Goal: Navigation & Orientation: Find specific page/section

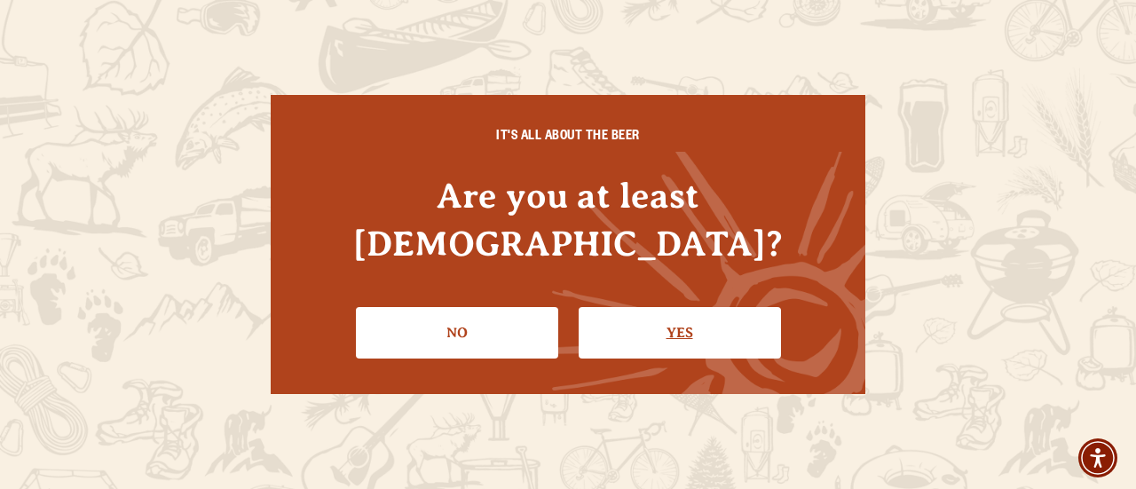
click at [644, 319] on link "Yes" at bounding box center [680, 332] width 202 height 51
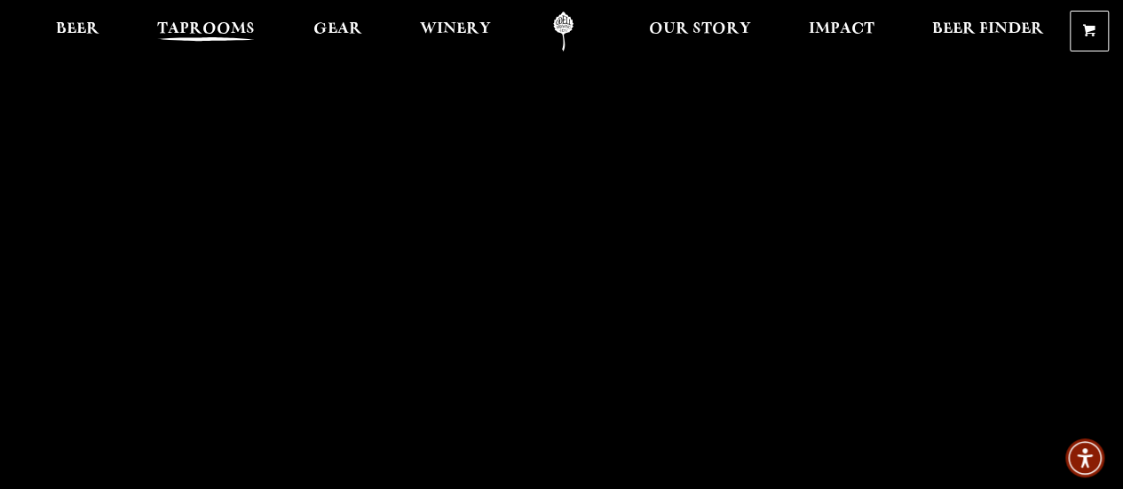
click at [213, 29] on span "Taprooms" at bounding box center [206, 29] width 98 height 14
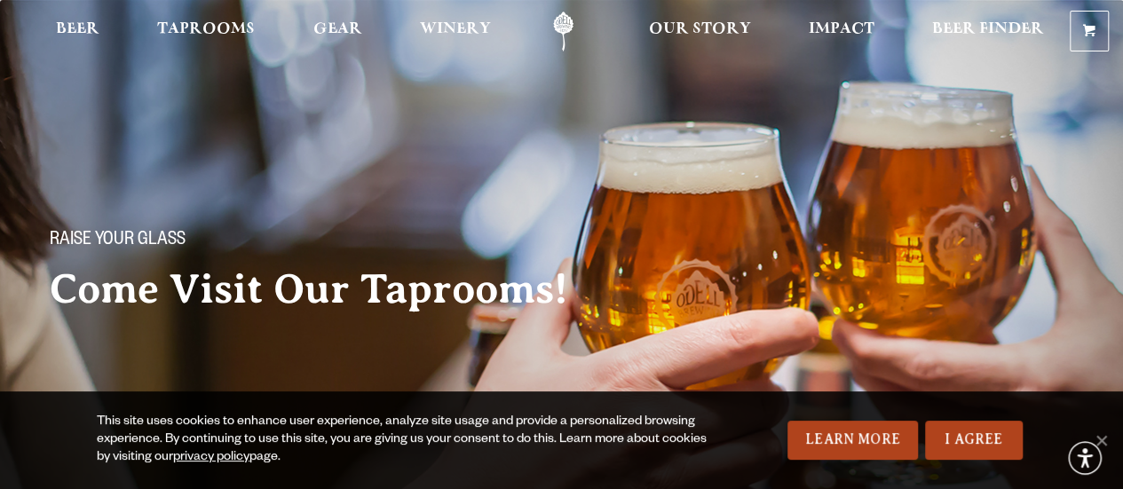
scroll to position [244, 0]
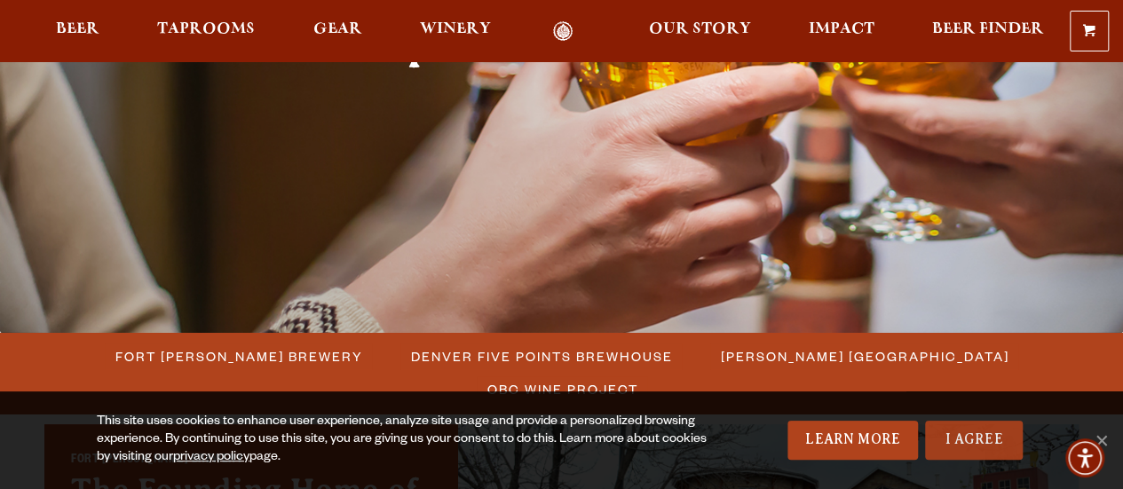
click at [968, 440] on link "I Agree" at bounding box center [974, 440] width 98 height 39
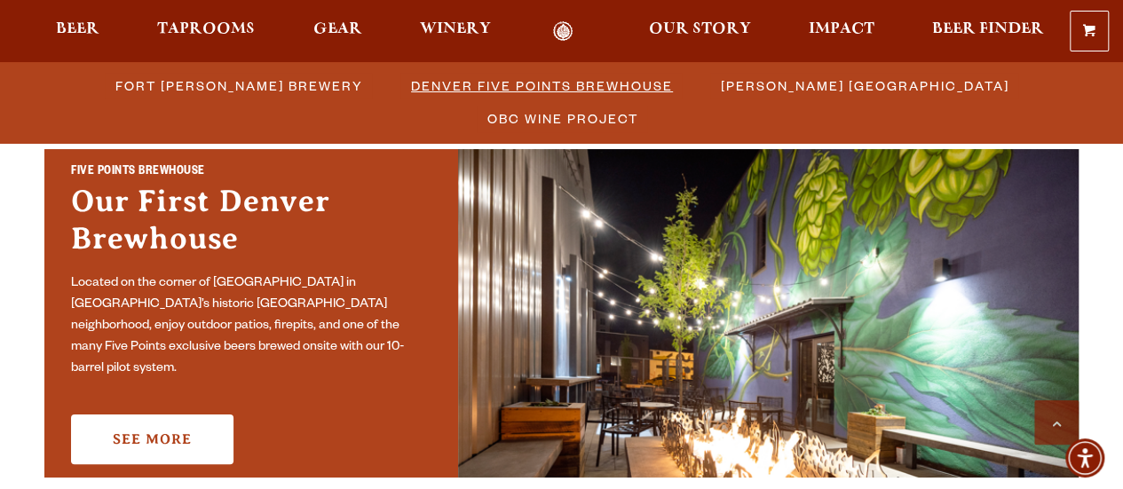
scroll to position [766, 0]
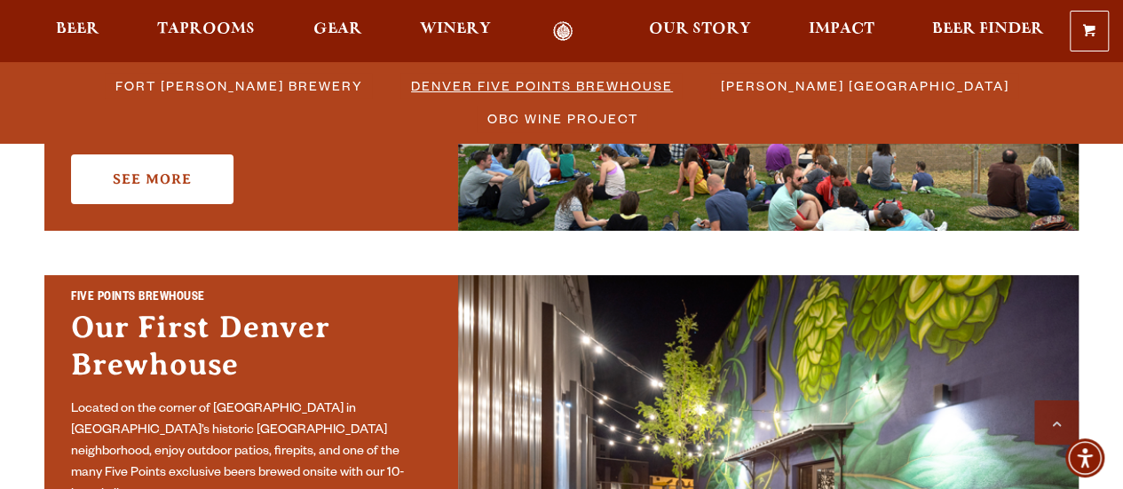
click at [426, 90] on span "Denver Five Points Brewhouse" at bounding box center [542, 86] width 262 height 26
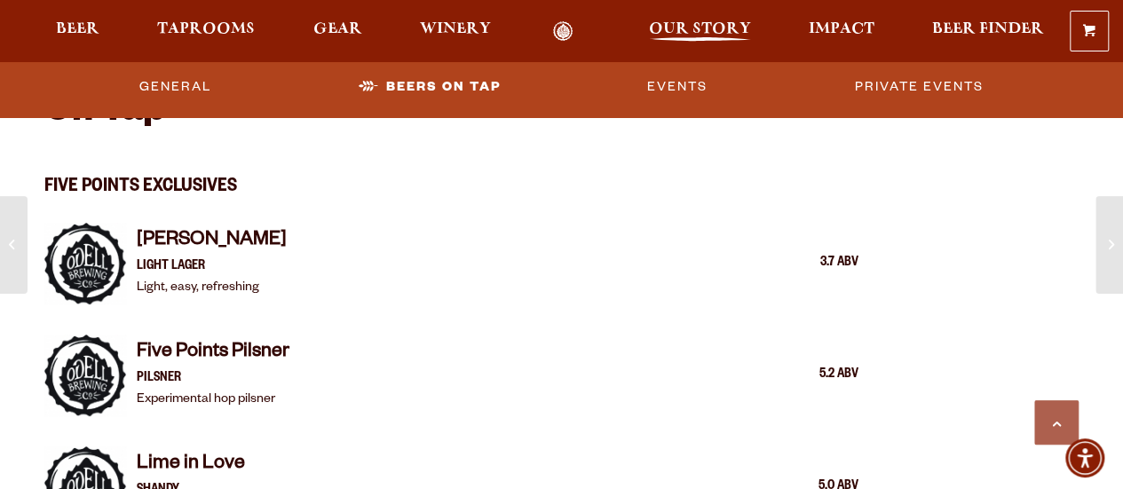
scroll to position [1593, 0]
